Goal: Transaction & Acquisition: Purchase product/service

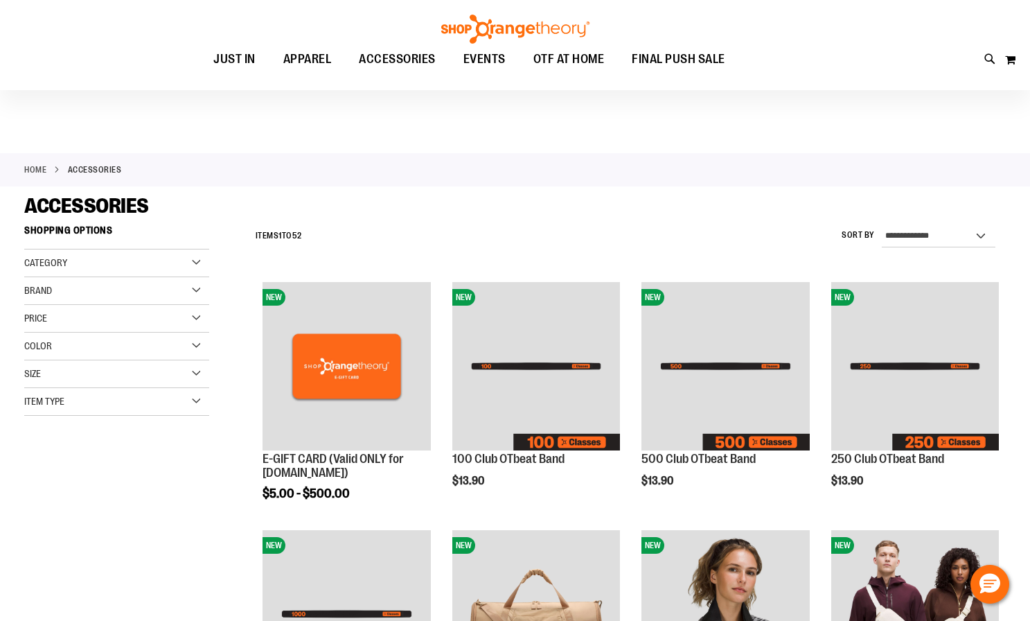
scroll to position [138, 0]
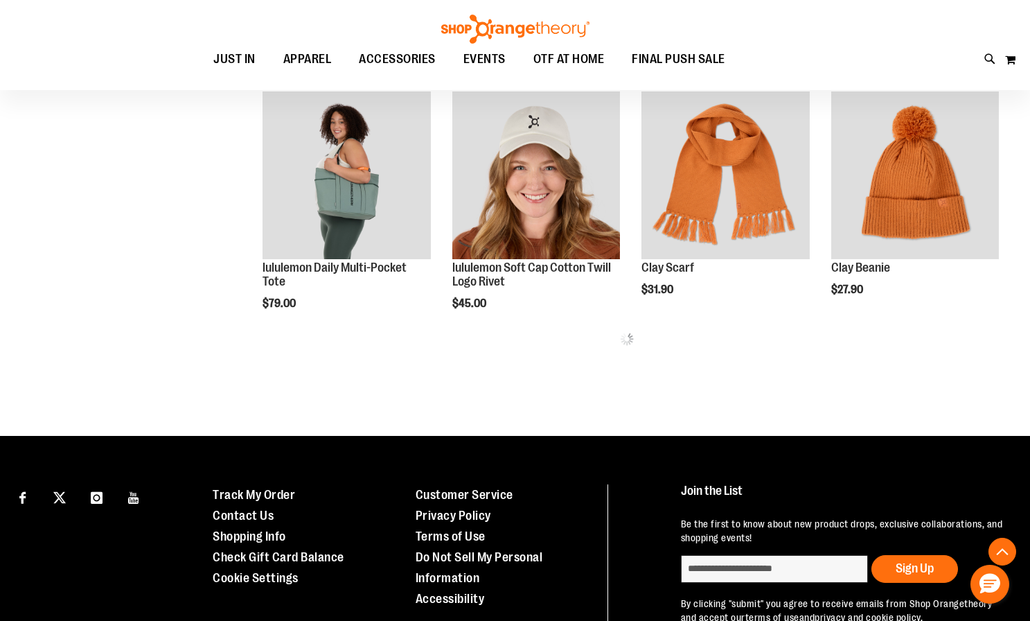
scroll to position [1454, 0]
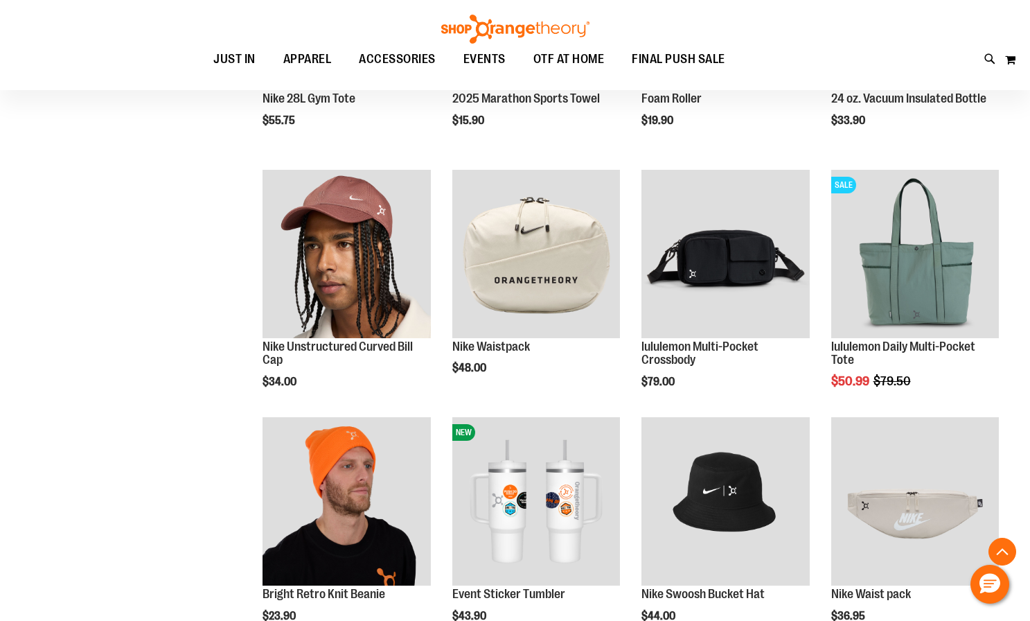
scroll to position [831, 0]
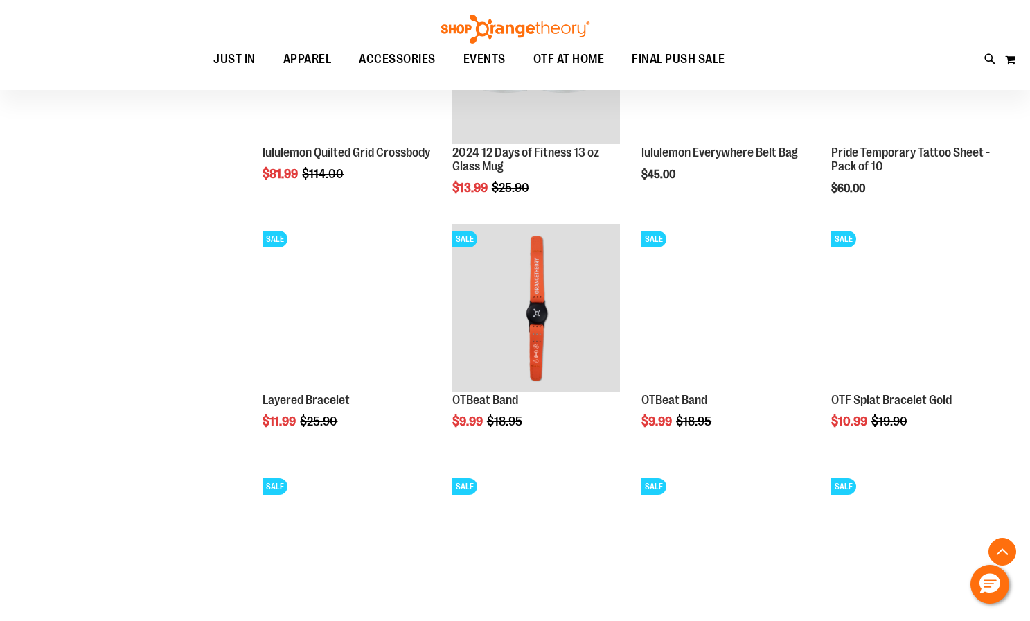
scroll to position [1801, 0]
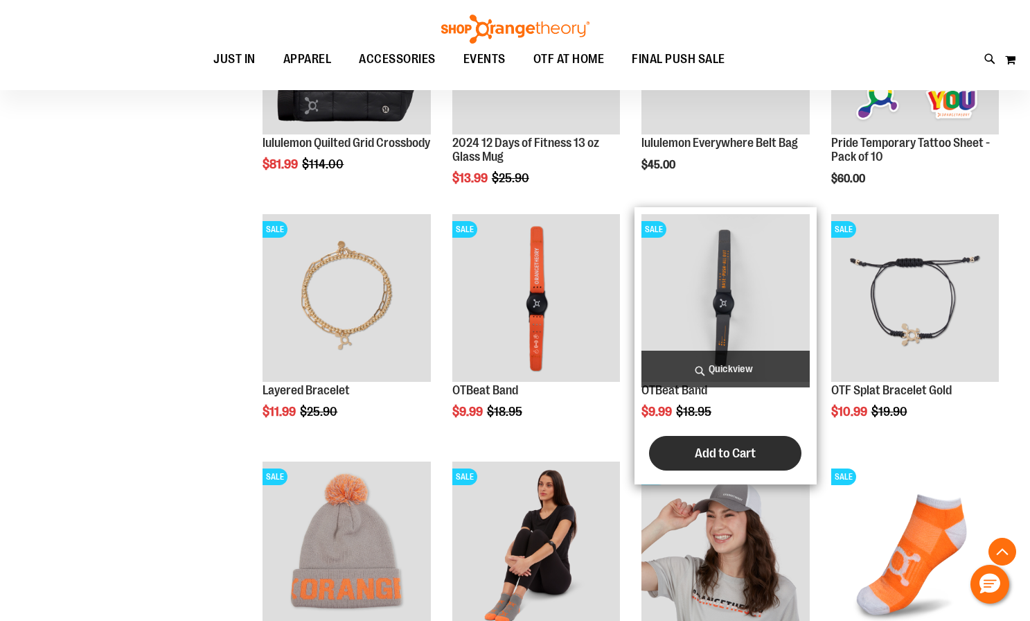
click at [743, 445] on button "Add to Cart" at bounding box center [725, 453] width 152 height 35
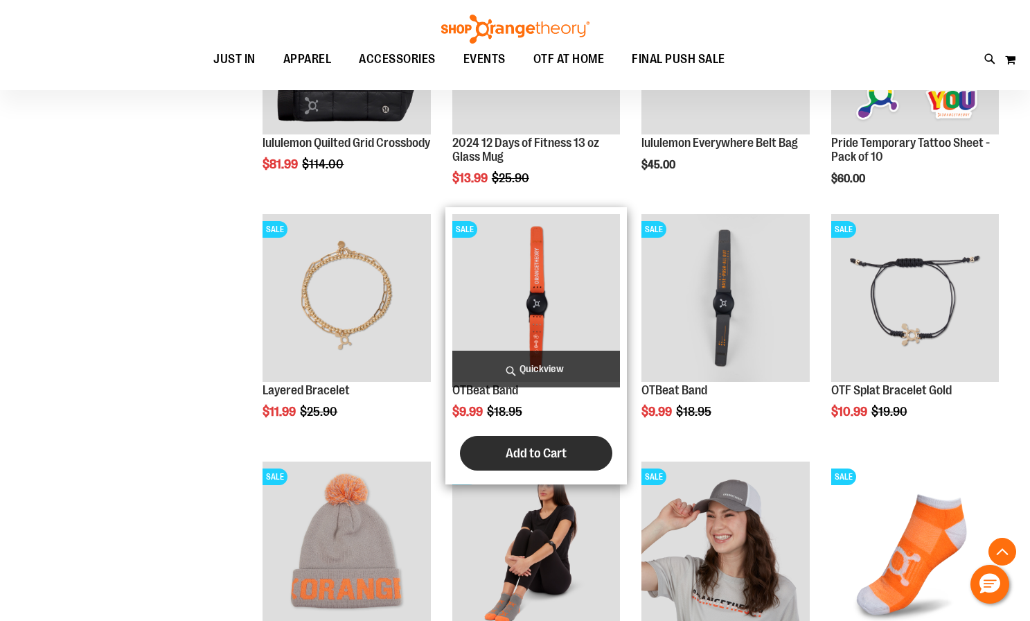
click at [517, 452] on span "Add to Cart" at bounding box center [536, 453] width 61 height 15
